Goal: Information Seeking & Learning: Learn about a topic

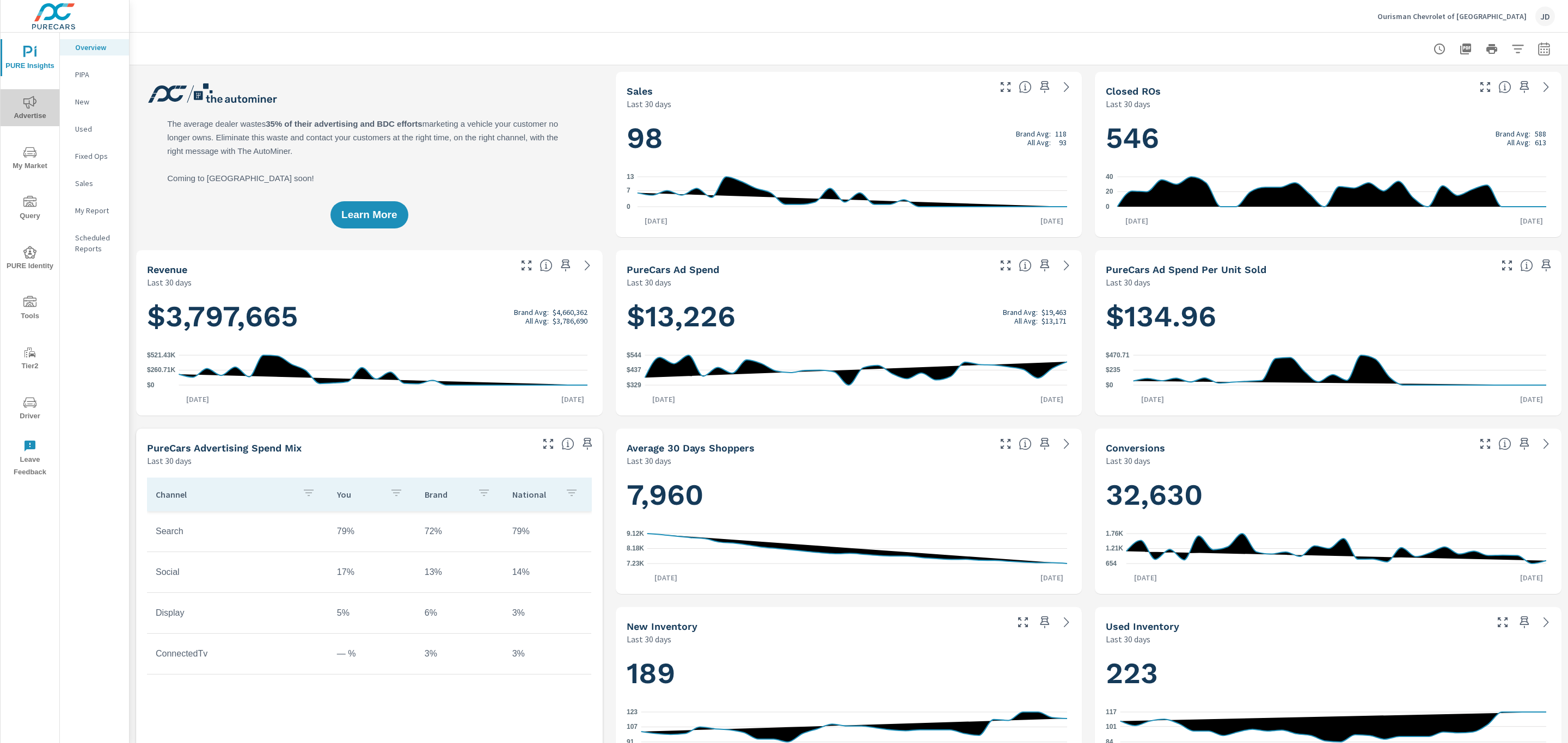
click at [36, 105] on icon "nav menu" at bounding box center [30, 102] width 13 height 13
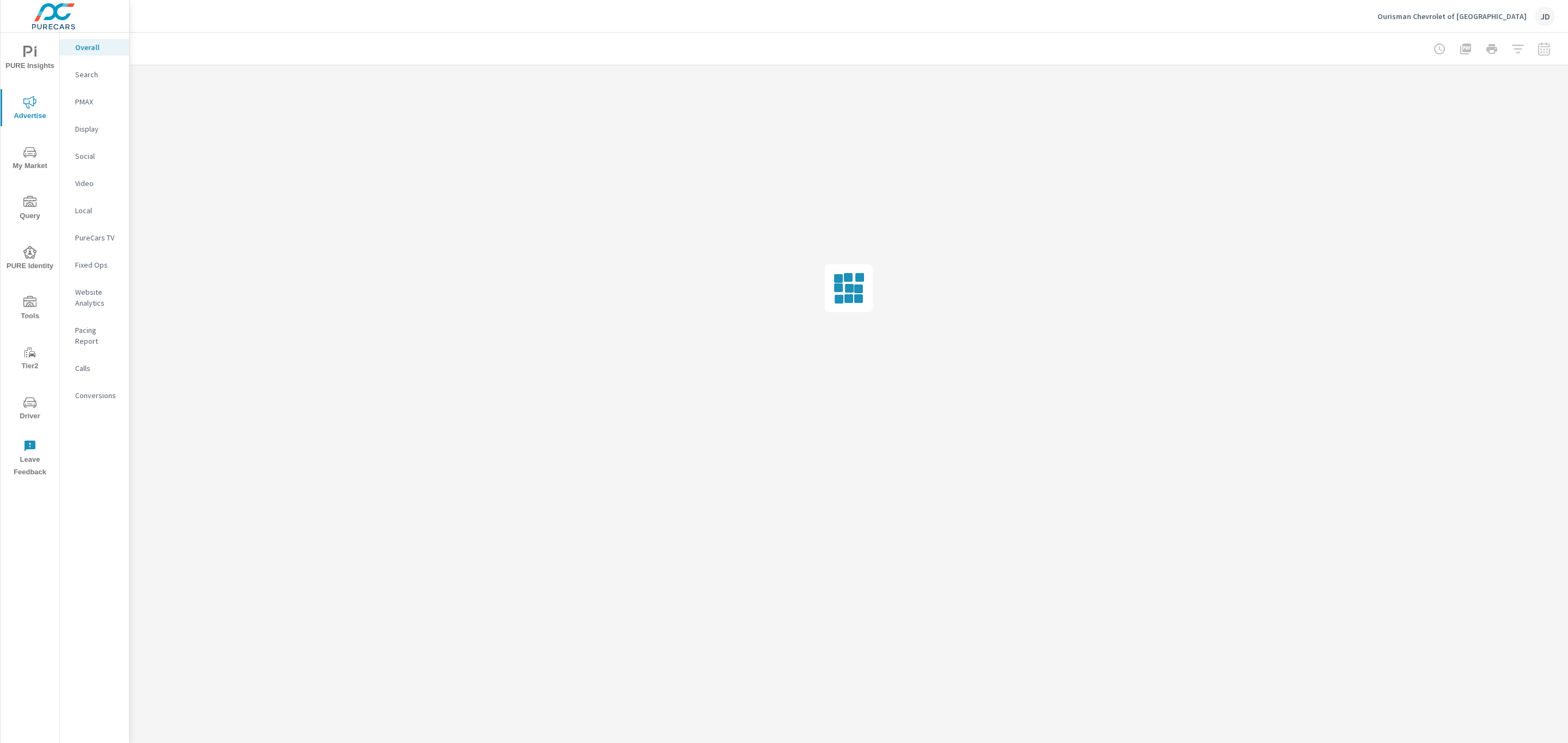
click at [88, 157] on p "Social" at bounding box center [97, 156] width 45 height 11
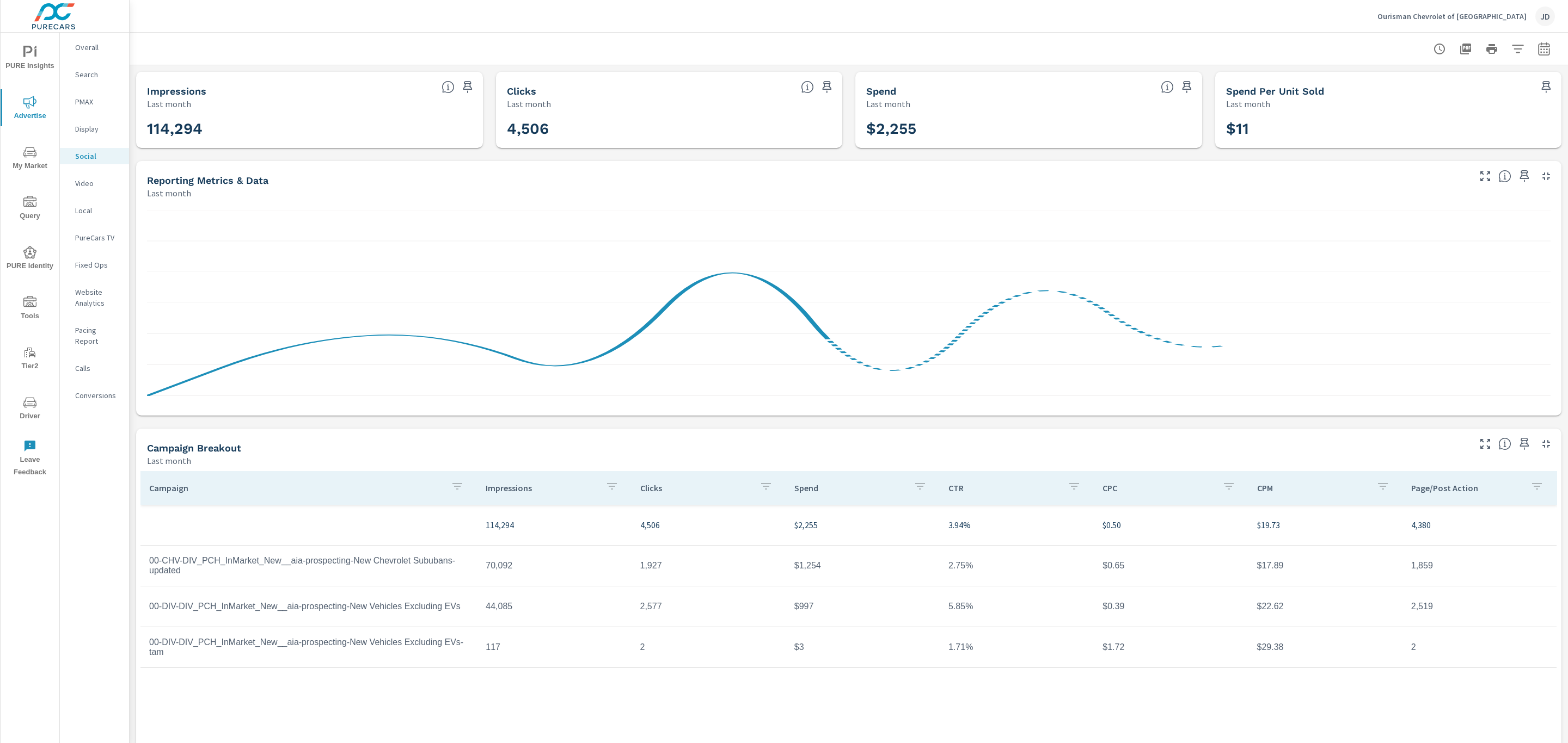
scroll to position [36, 0]
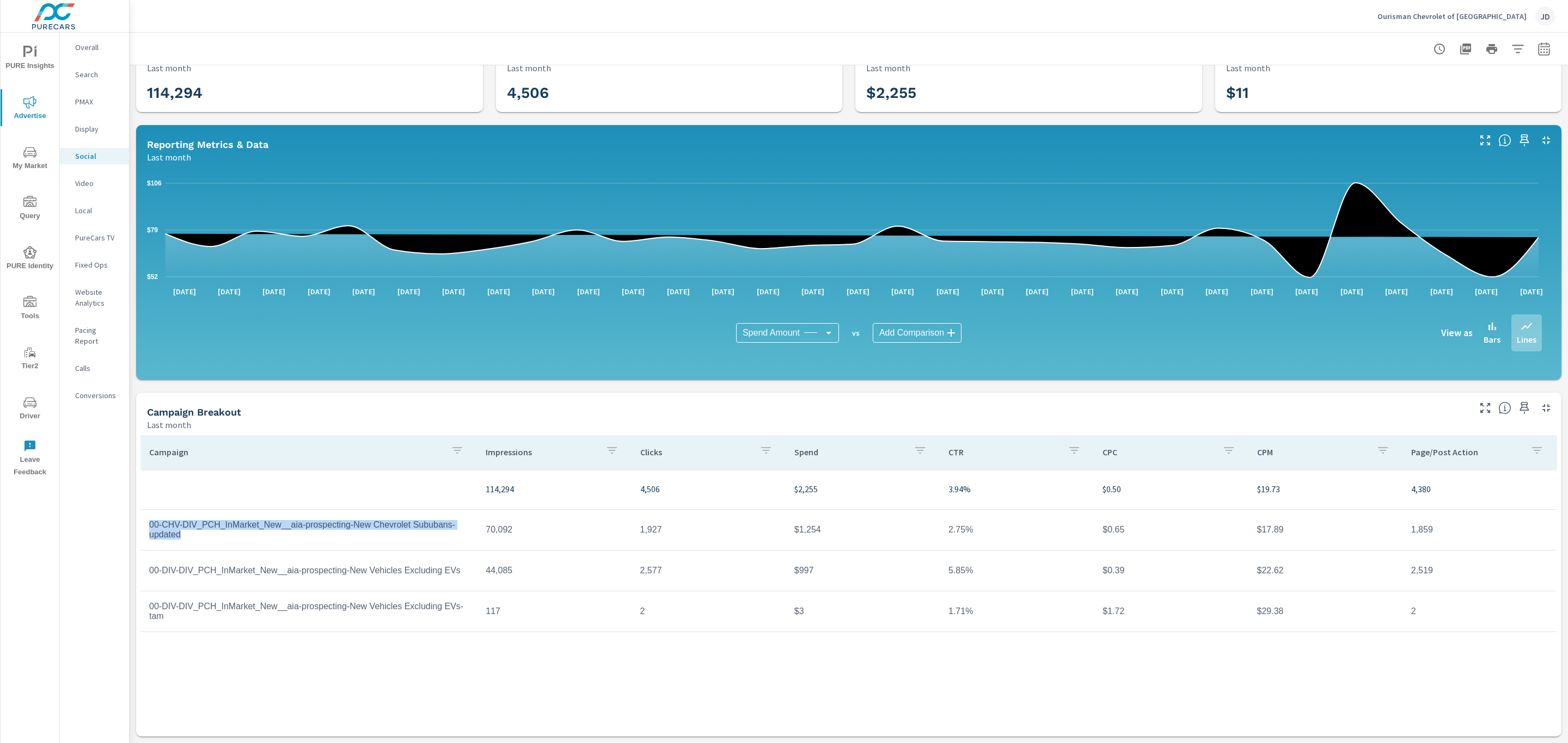
drag, startPoint x: 194, startPoint y: 539, endPoint x: 148, endPoint y: 527, distance: 47.5
click at [148, 527] on td "00-CHV-DIV_PCH_InMarket_New__aia-prospecting-New Chevrolet Sububans-updated" at bounding box center [309, 530] width 336 height 37
copy td "00-CHV-DIV_PCH_InMarket_New__aia-prospecting-New Chevrolet Sububans-updated"
click at [25, 56] on icon "nav menu" at bounding box center [28, 51] width 9 height 11
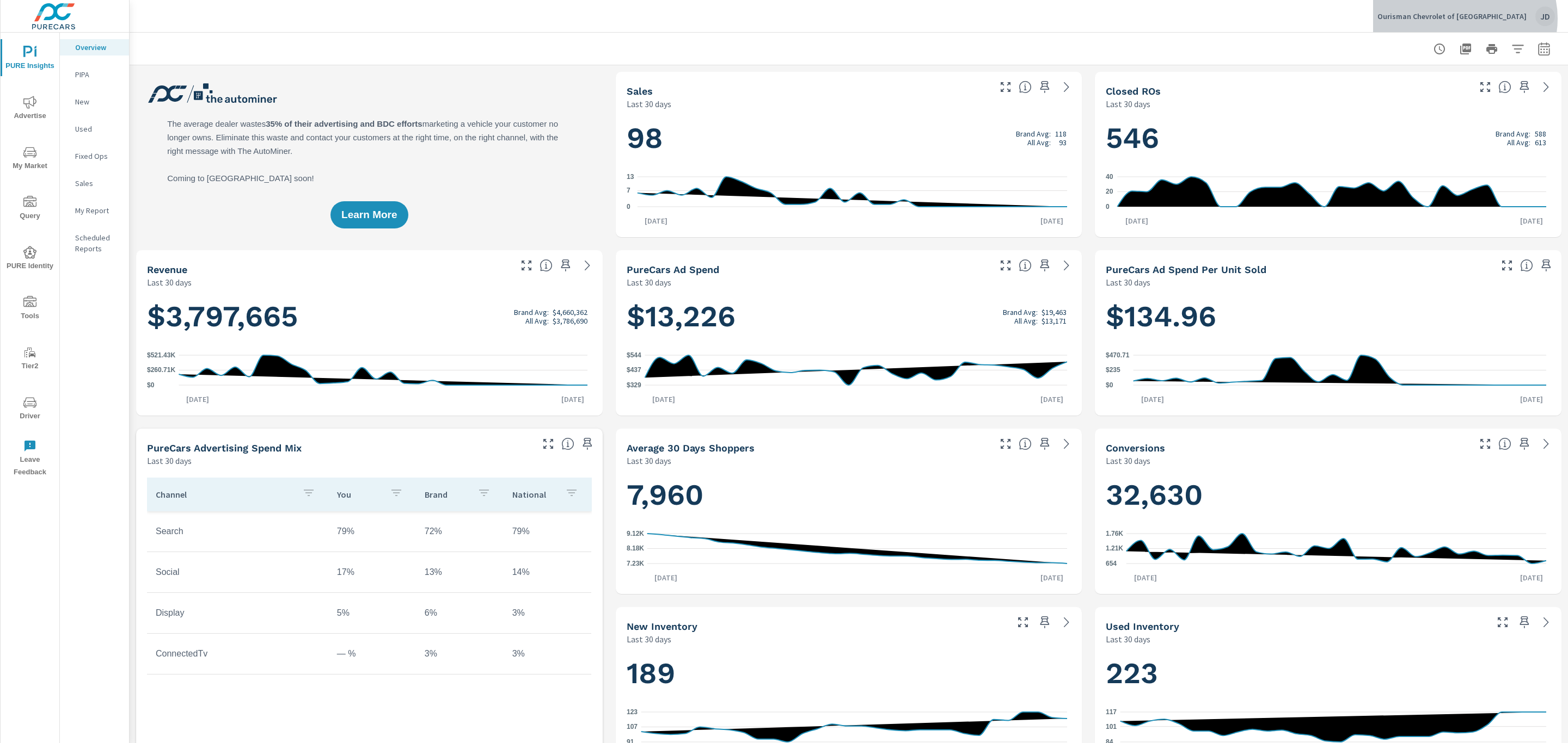
click at [1508, 19] on p "Ourisman Chevrolet of Rockville" at bounding box center [1451, 16] width 149 height 10
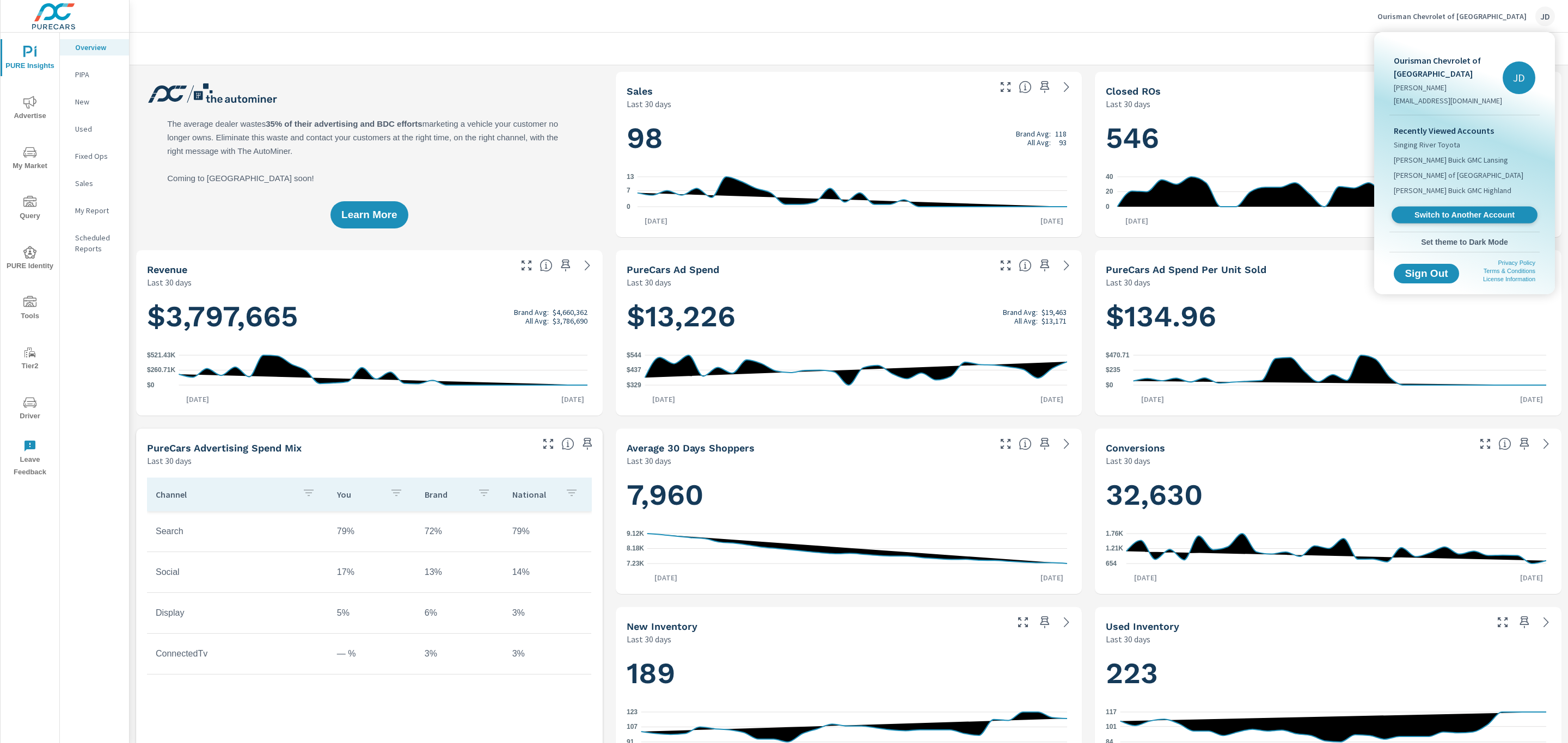
click at [1461, 213] on span "Switch to Another Account" at bounding box center [1464, 215] width 133 height 10
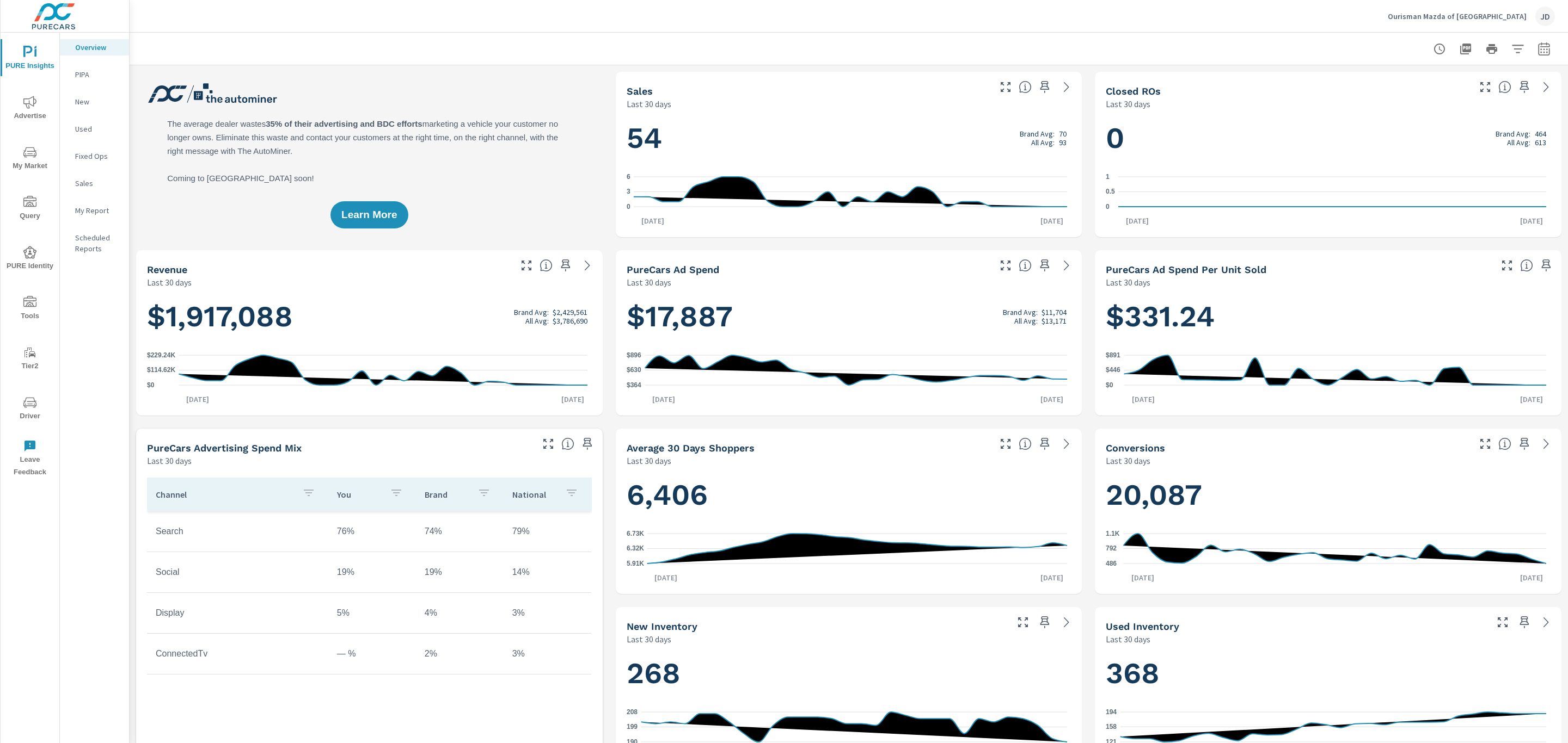
click at [29, 111] on span "Advertise" at bounding box center [29, 109] width 52 height 26
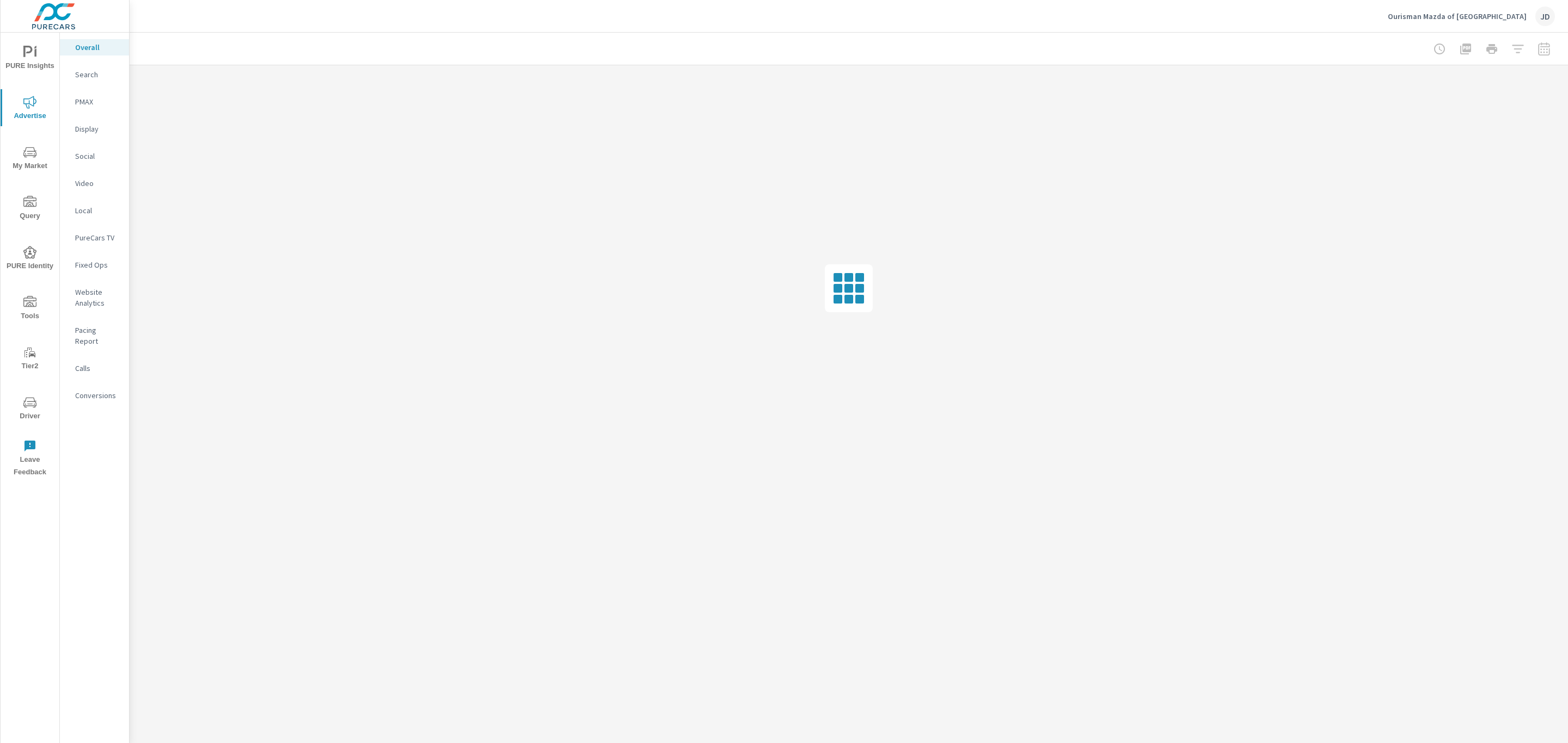
click at [92, 156] on p "Social" at bounding box center [97, 156] width 45 height 11
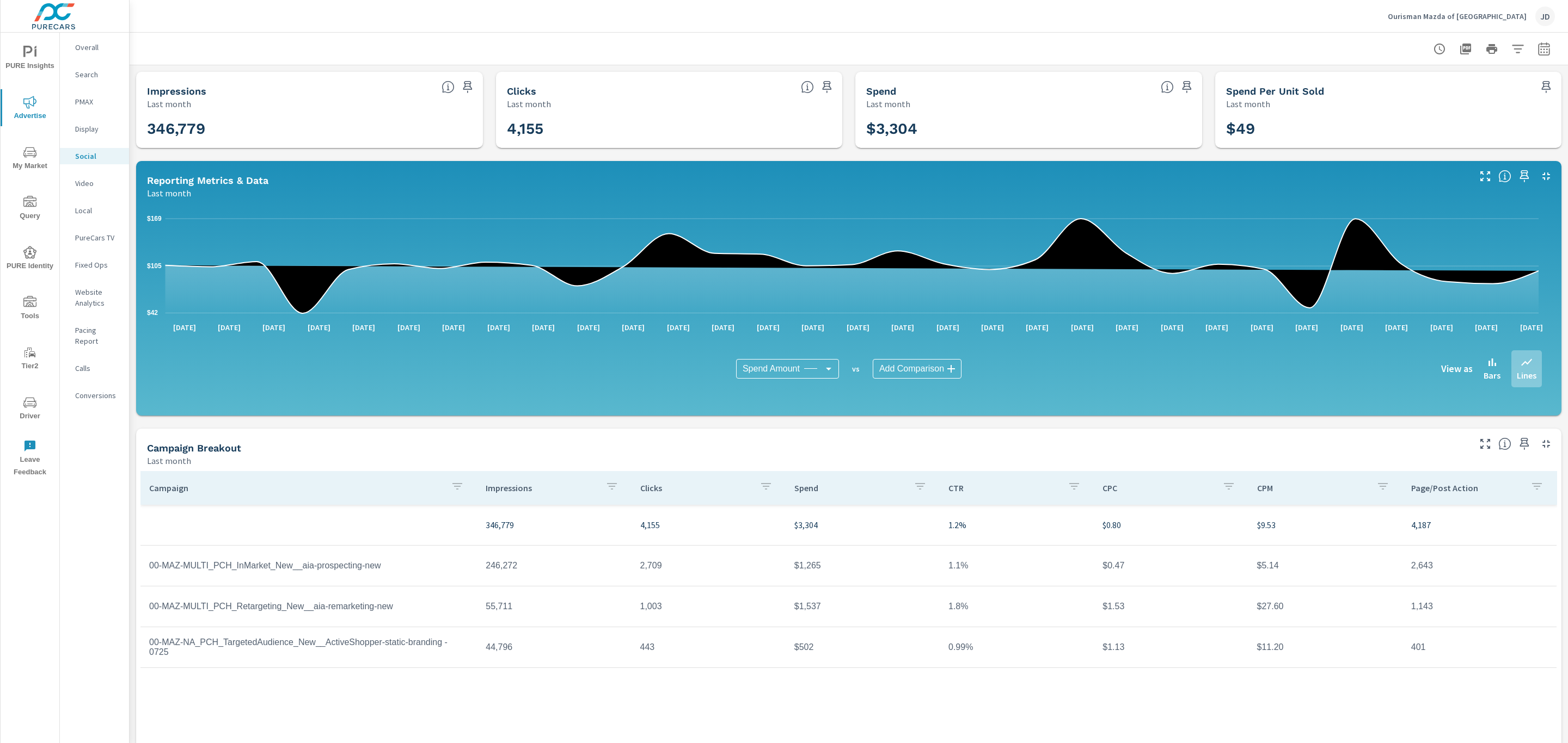
click at [1493, 17] on p "Ourisman Mazda of Rockville" at bounding box center [1457, 16] width 139 height 10
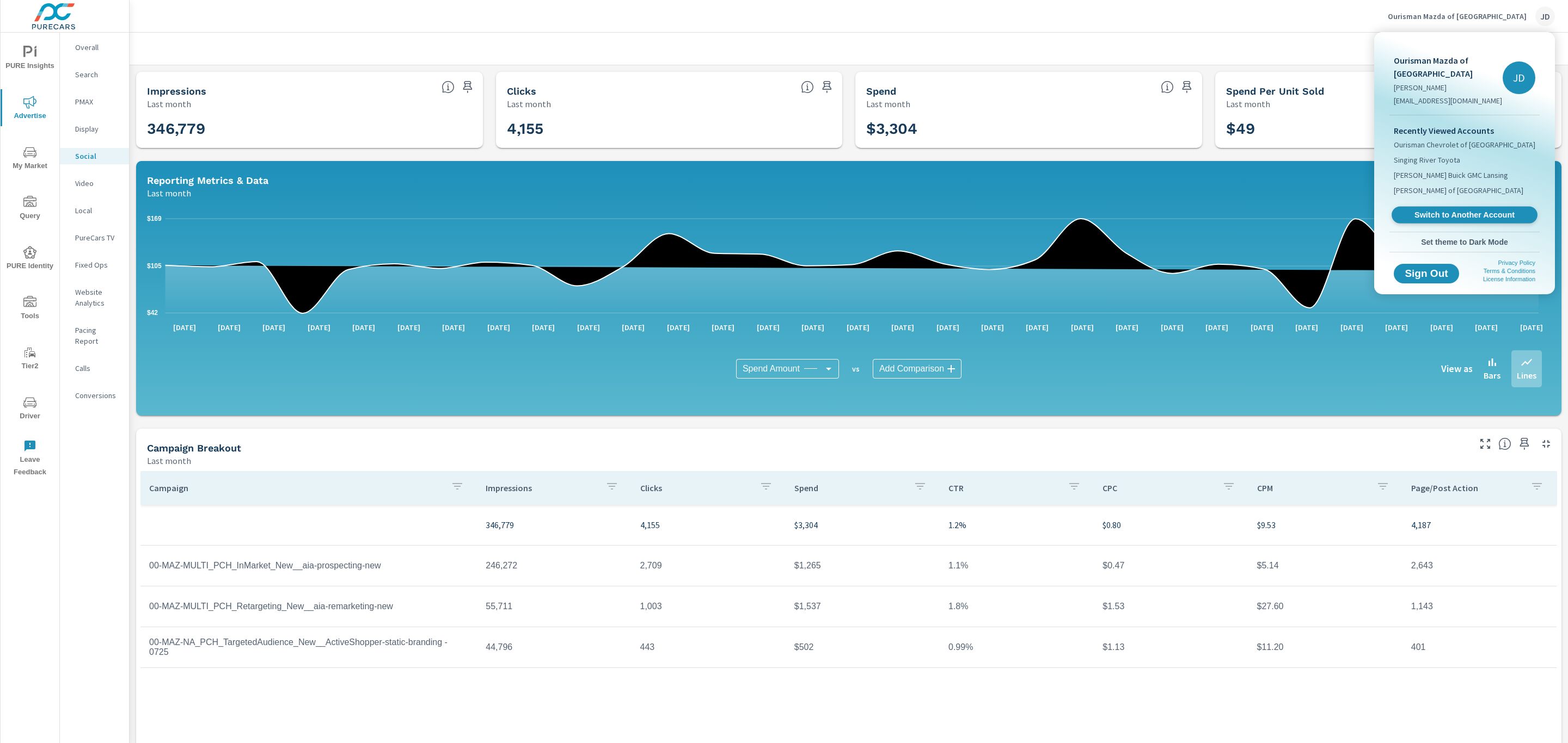
click at [1476, 210] on span "Switch to Another Account" at bounding box center [1464, 215] width 133 height 10
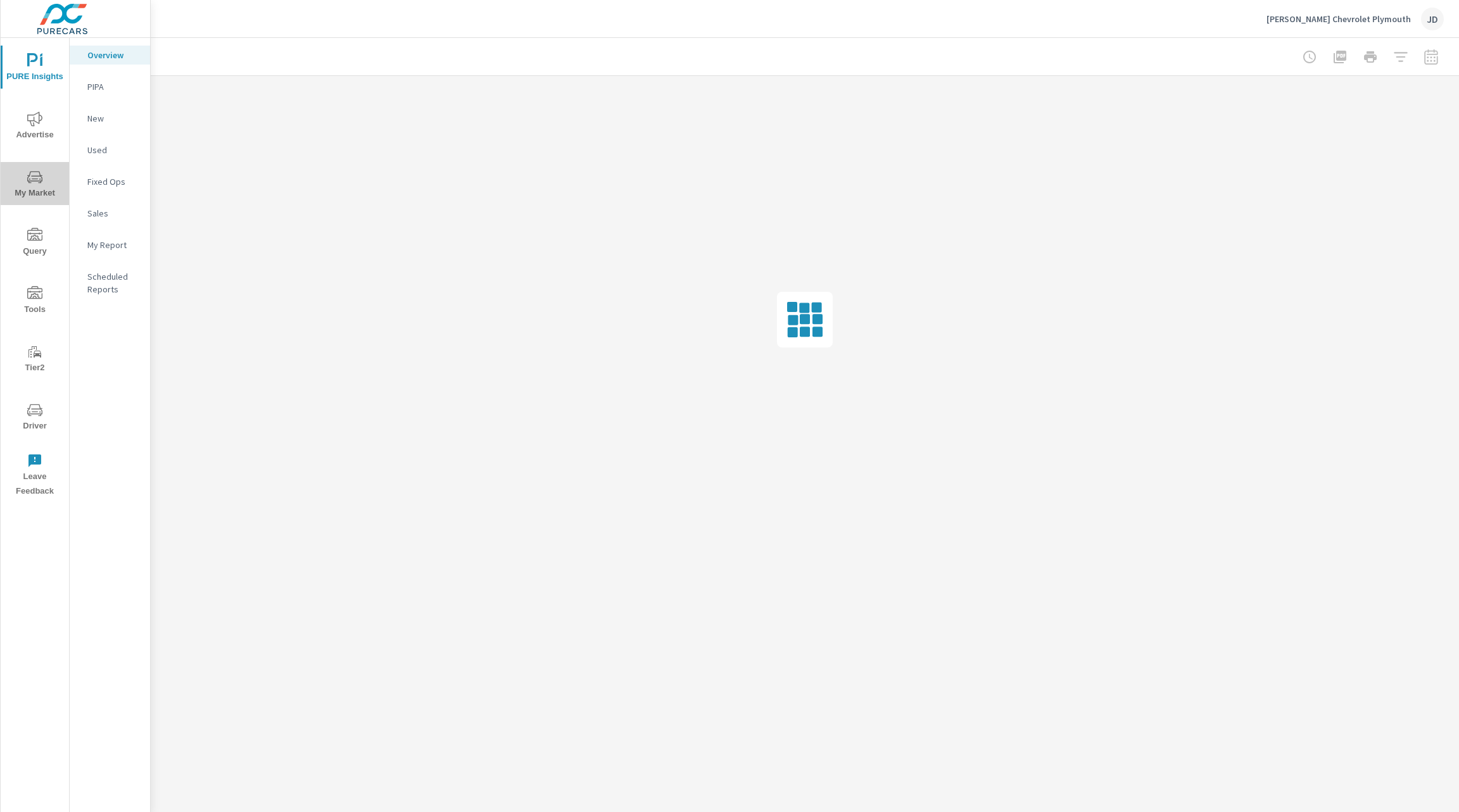
click at [34, 184] on icon "nav menu" at bounding box center [35, 177] width 15 height 15
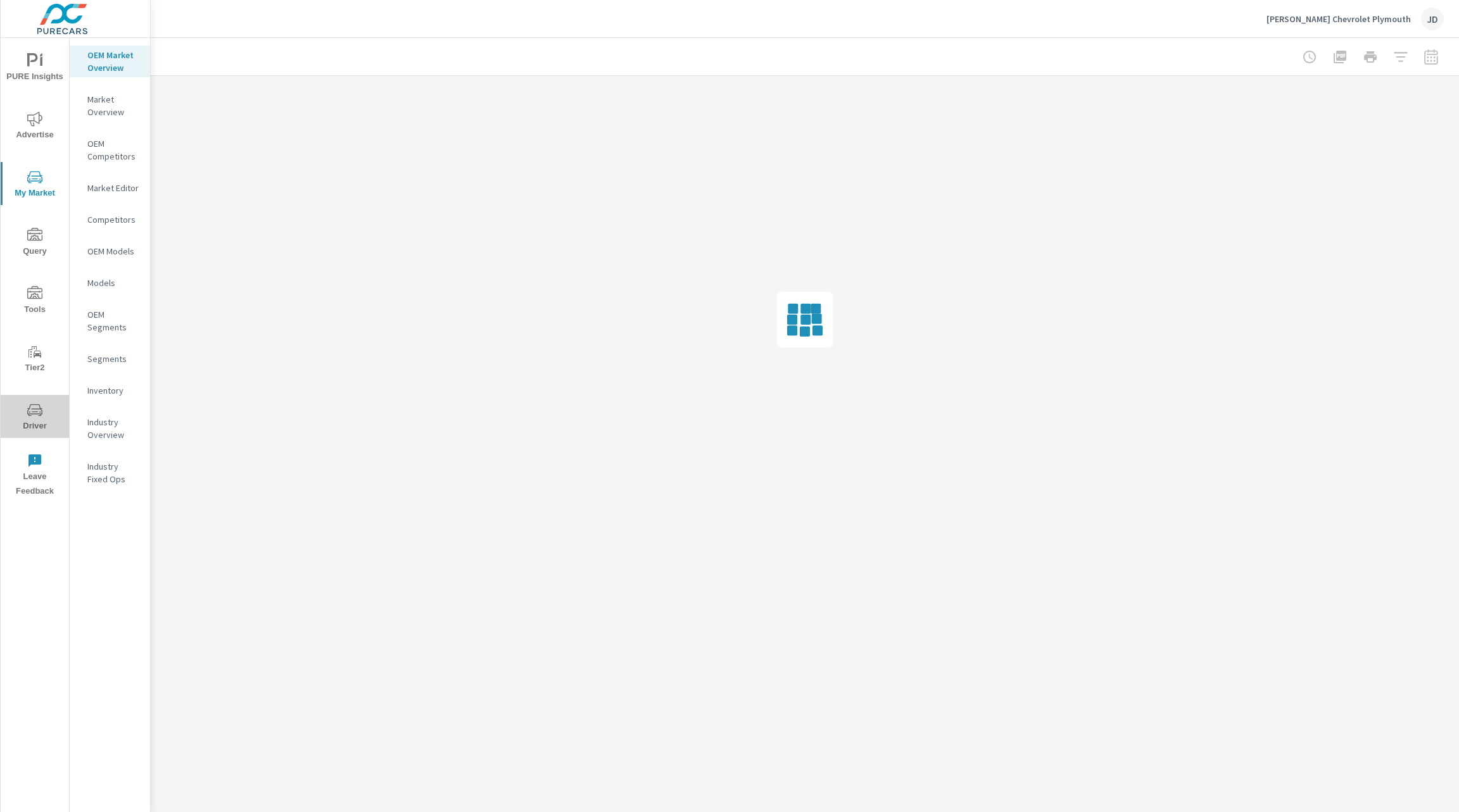
click at [38, 414] on icon "nav menu" at bounding box center [35, 410] width 15 height 12
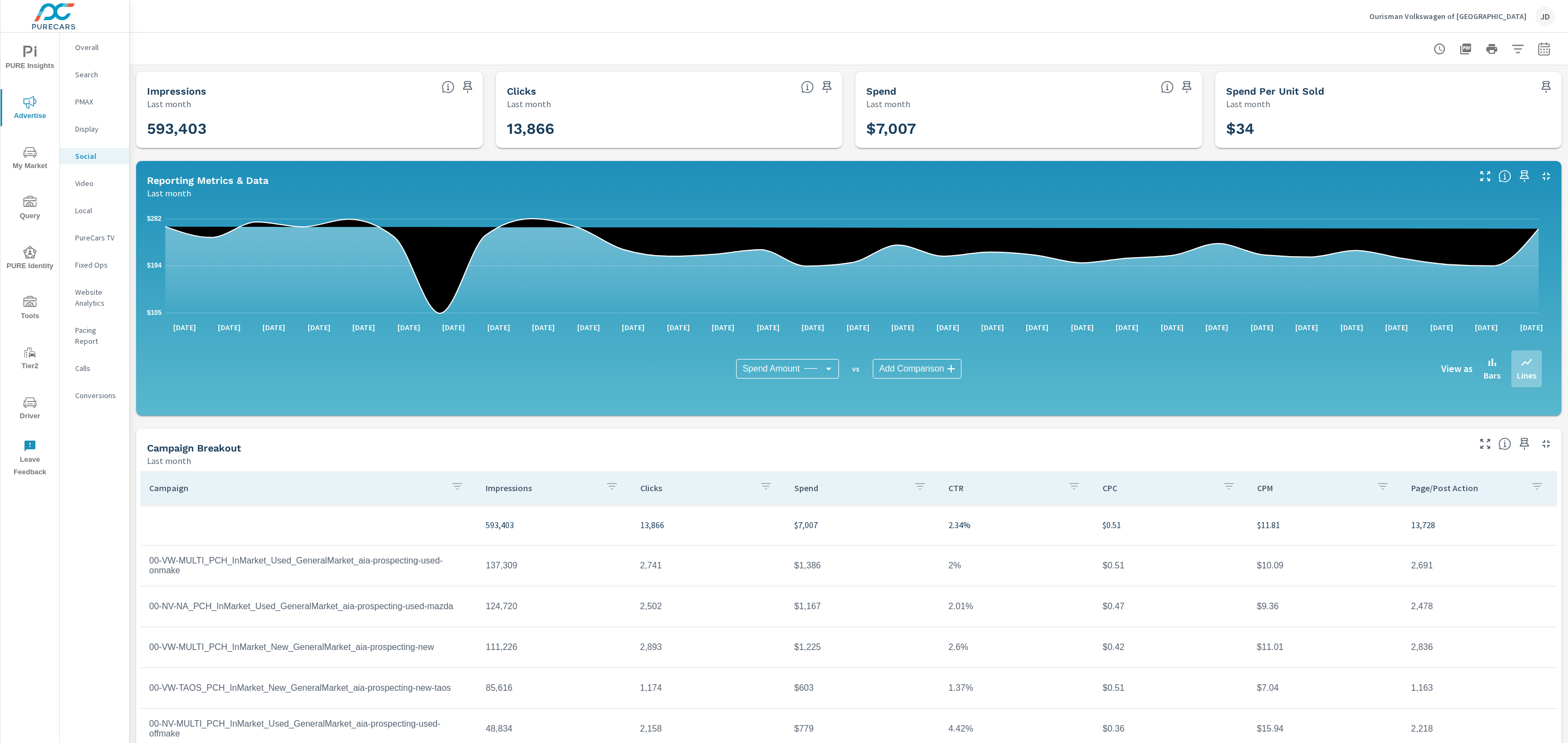
scroll to position [36, 0]
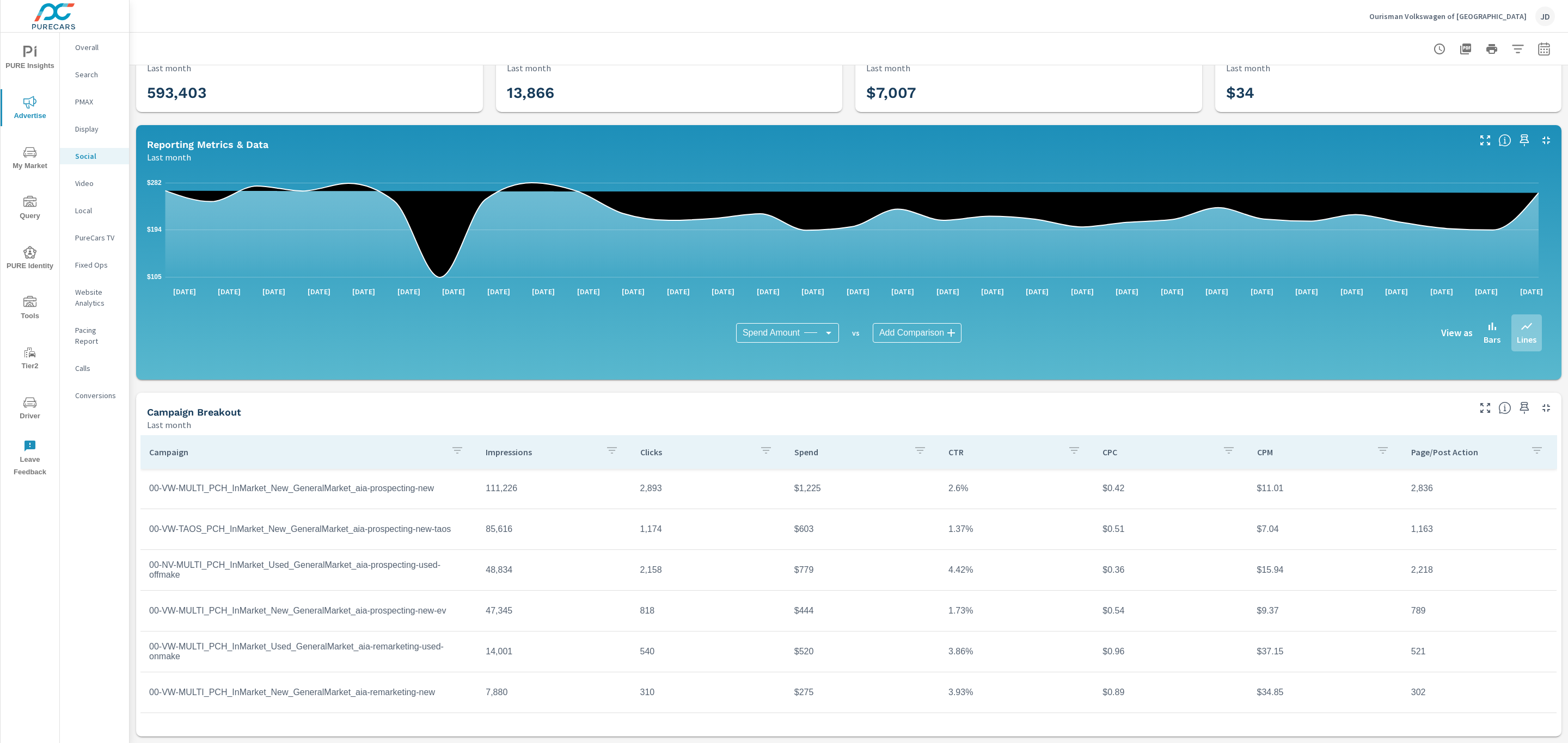
scroll to position [146, 0]
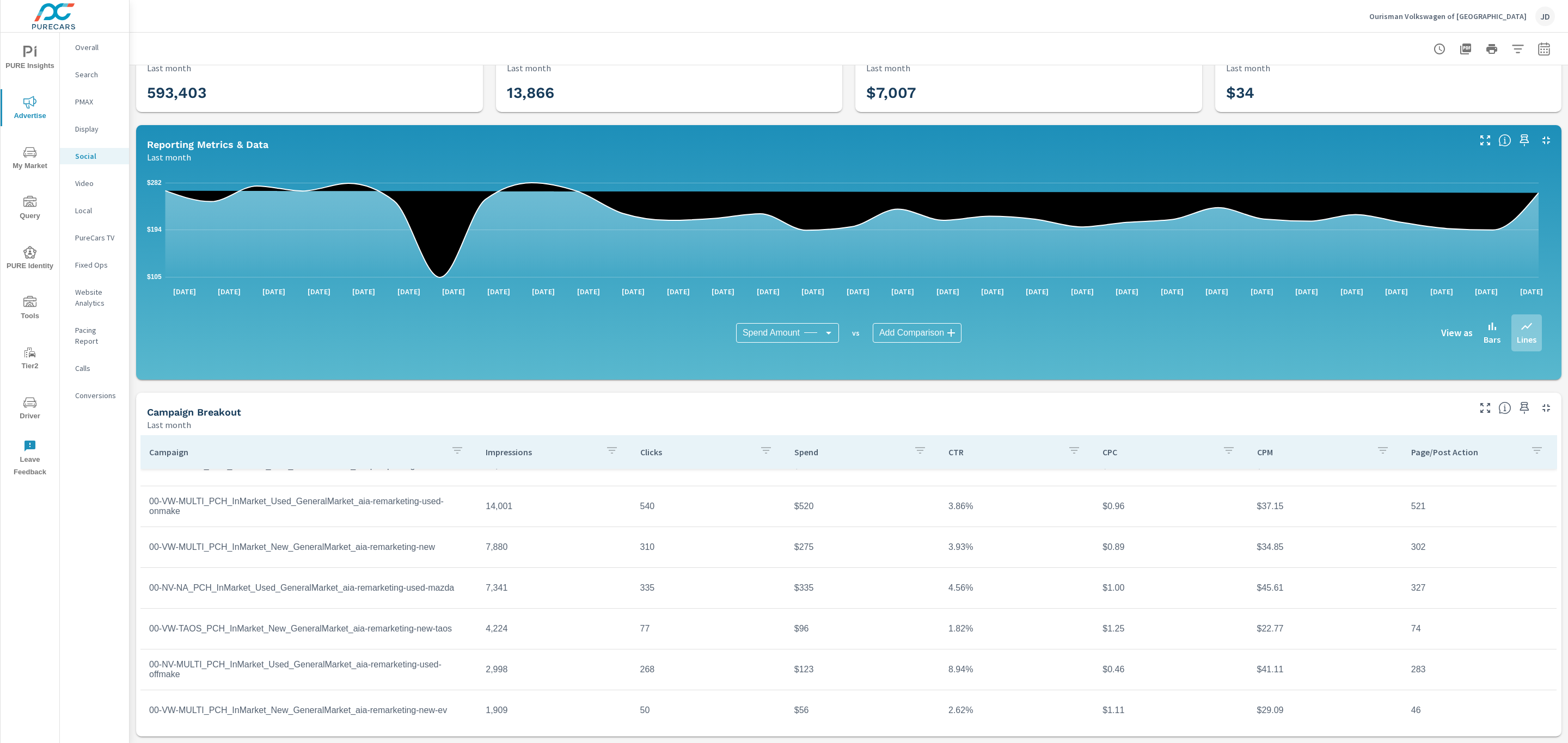
scroll to position [284, 0]
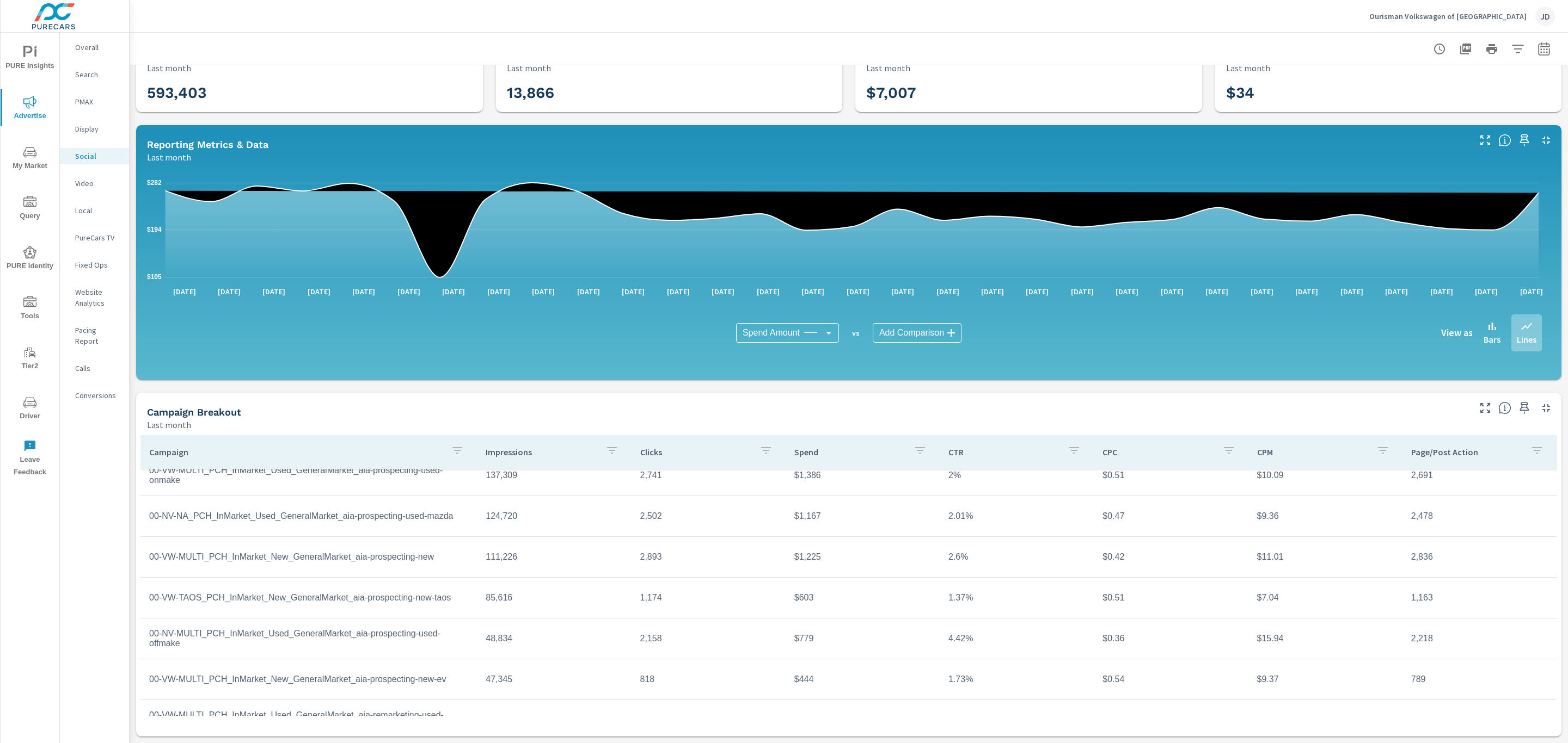
scroll to position [52, 0]
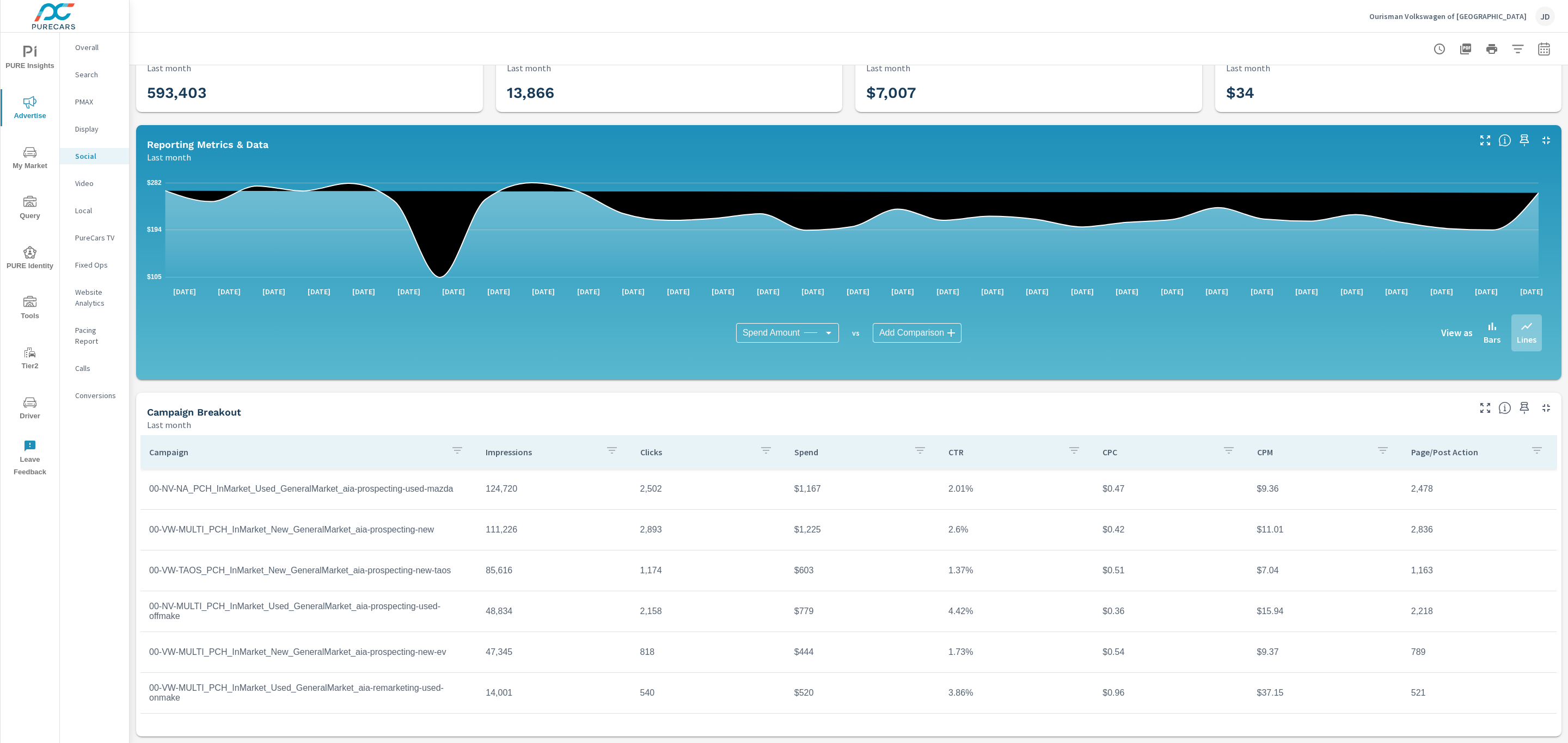
scroll to position [82, 0]
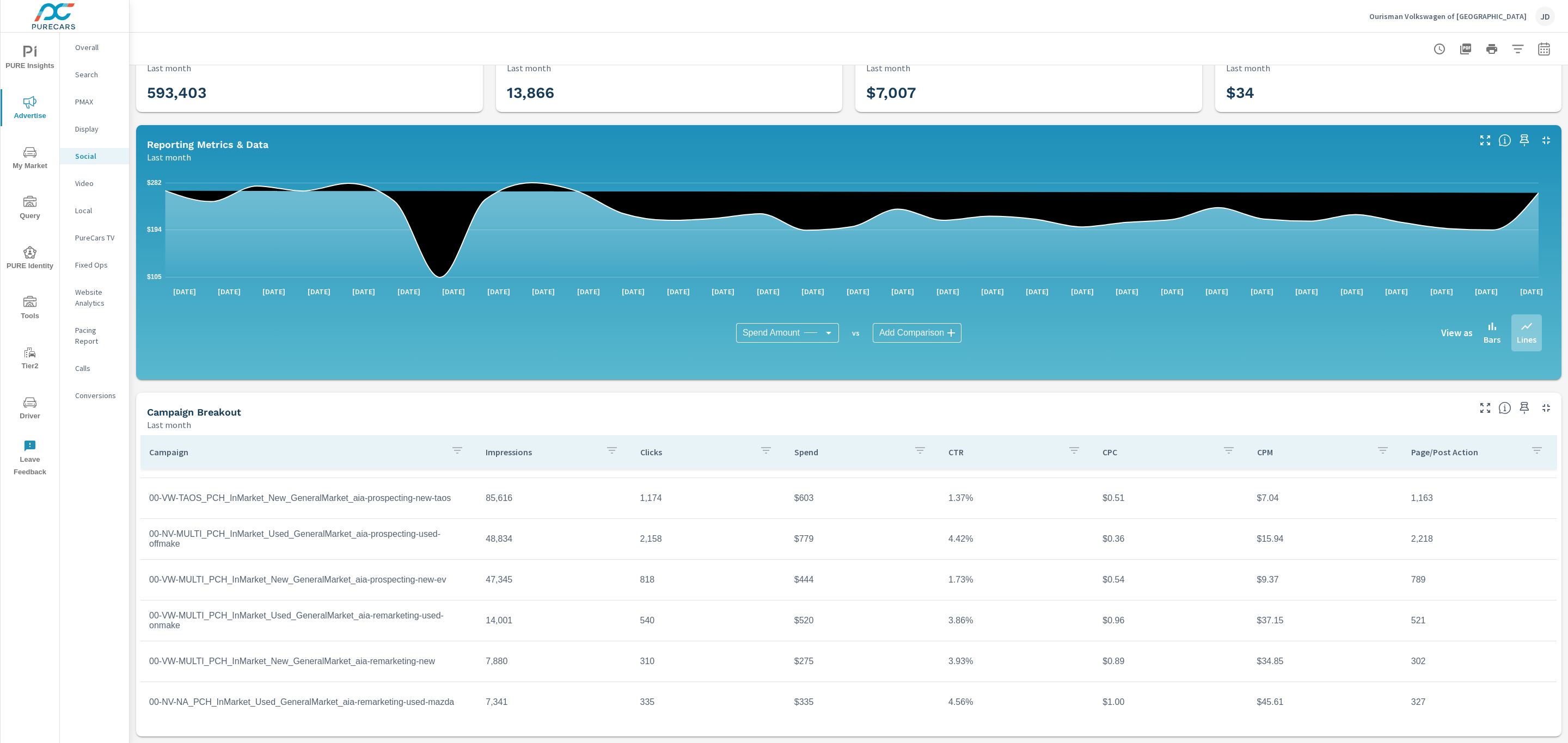
scroll to position [154, 0]
click at [28, 410] on span "Driver" at bounding box center [29, 410] width 52 height 26
